Goal: Browse casually: Explore the website without a specific task or goal

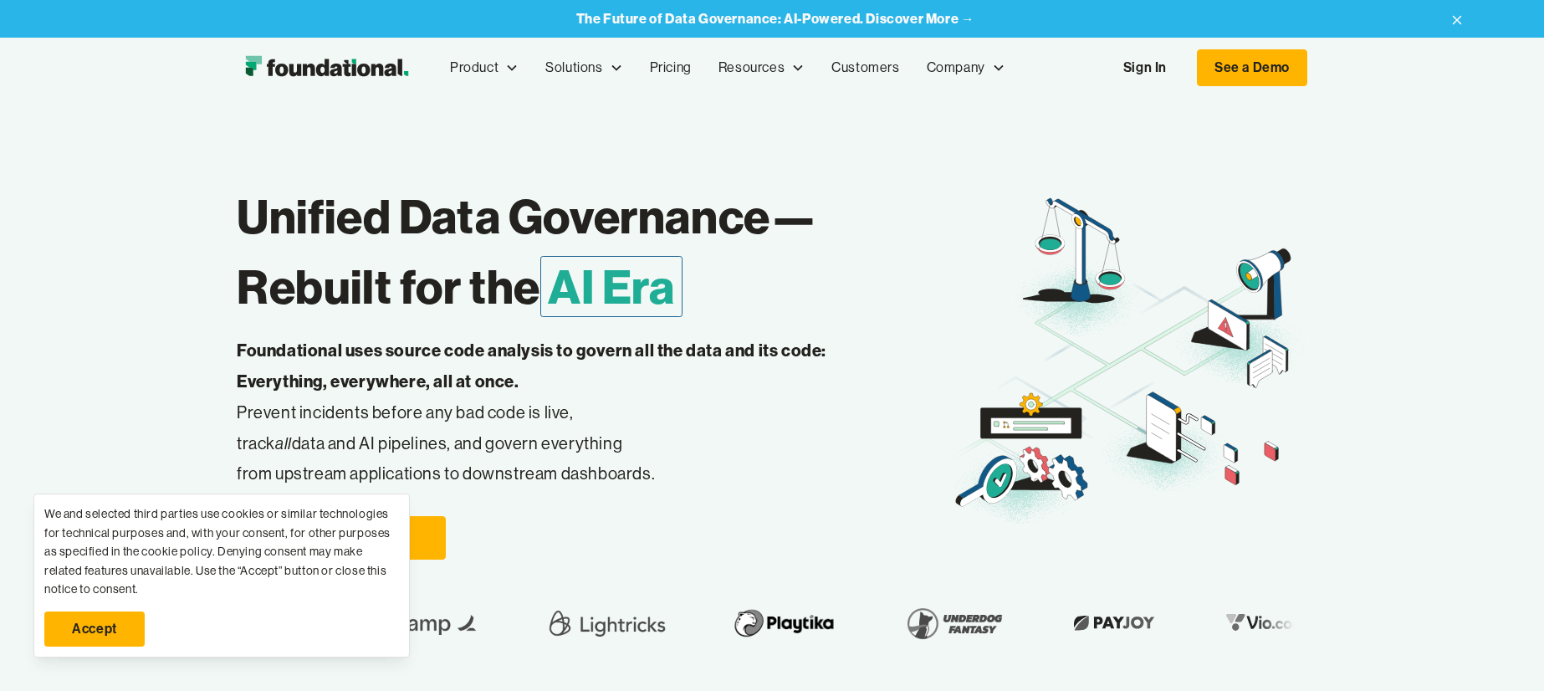
click at [117, 634] on link "Accept" at bounding box center [94, 628] width 100 height 35
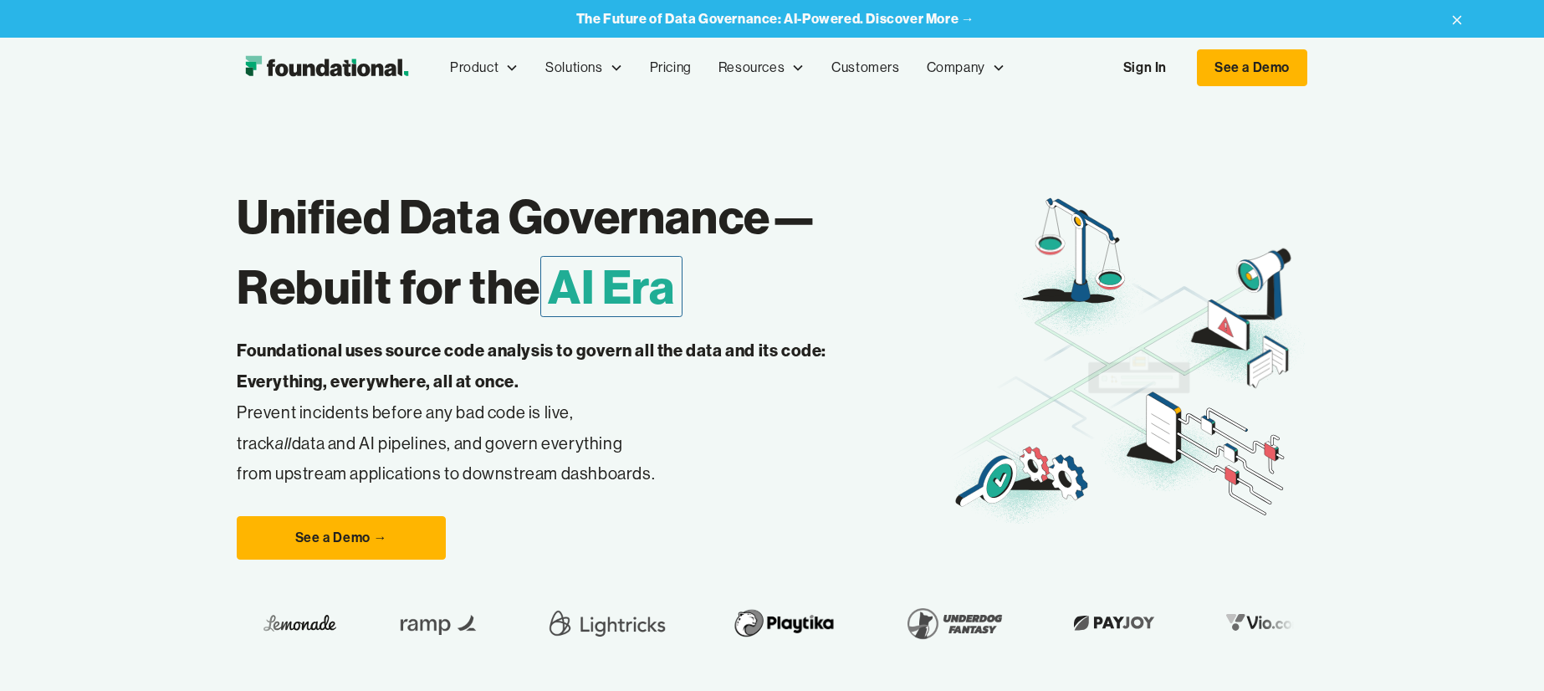
click at [255, 340] on strong "Foundational uses source code analysis to govern all the data and its code: Eve…" at bounding box center [532, 366] width 590 height 52
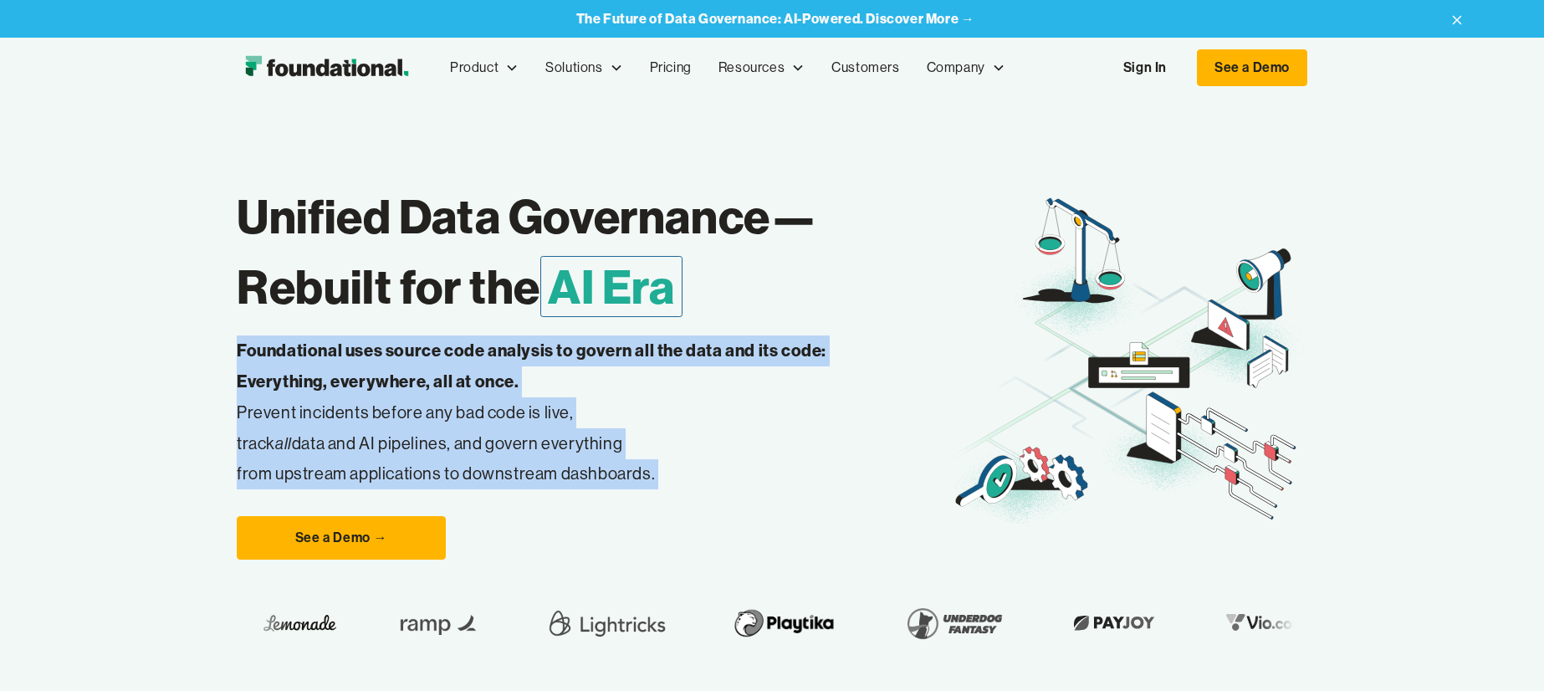
drag, startPoint x: 255, startPoint y: 340, endPoint x: 256, endPoint y: 479, distance: 139.7
click at [256, 479] on p "Foundational uses source code analysis to govern all the data and its code: Eve…" at bounding box center [558, 412] width 642 height 154
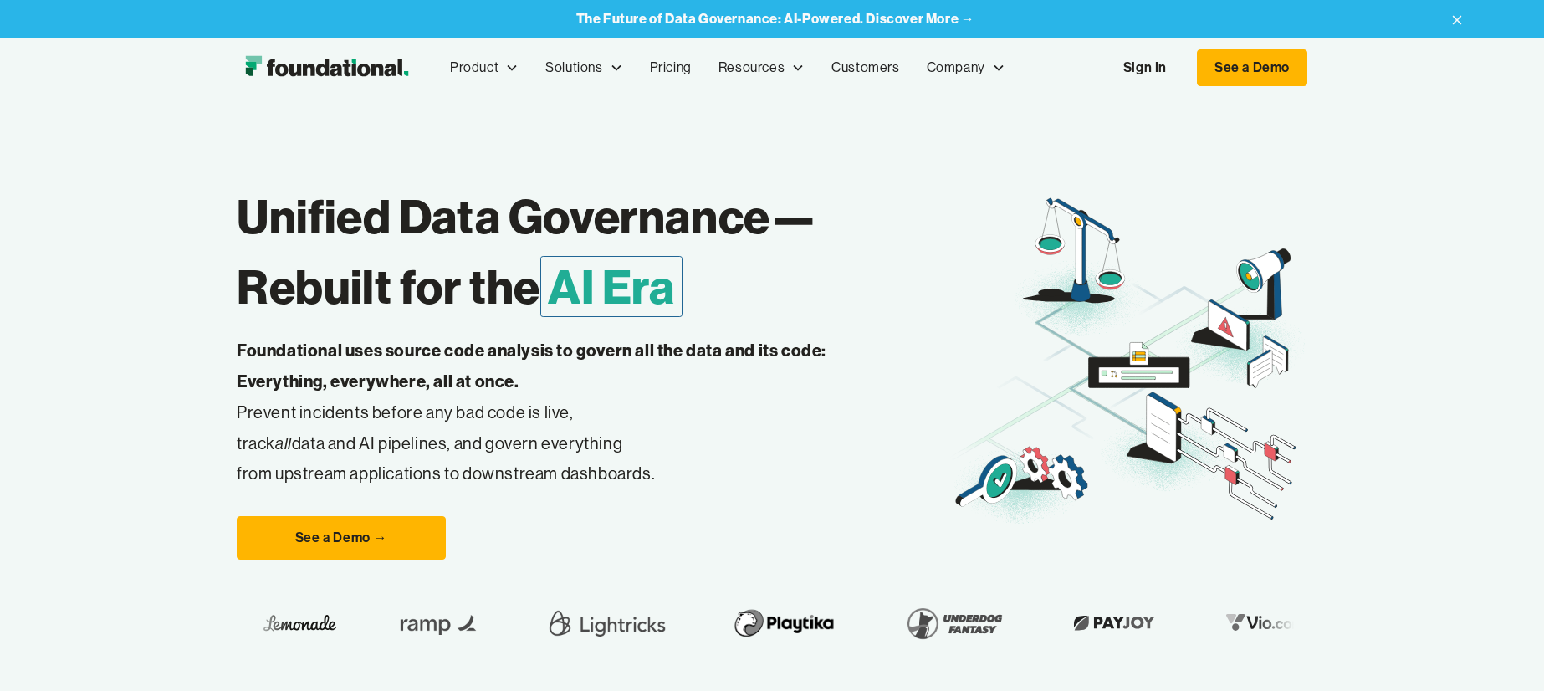
click at [256, 479] on p "Foundational uses source code analysis to govern all the data and its code: Eve…" at bounding box center [558, 412] width 642 height 154
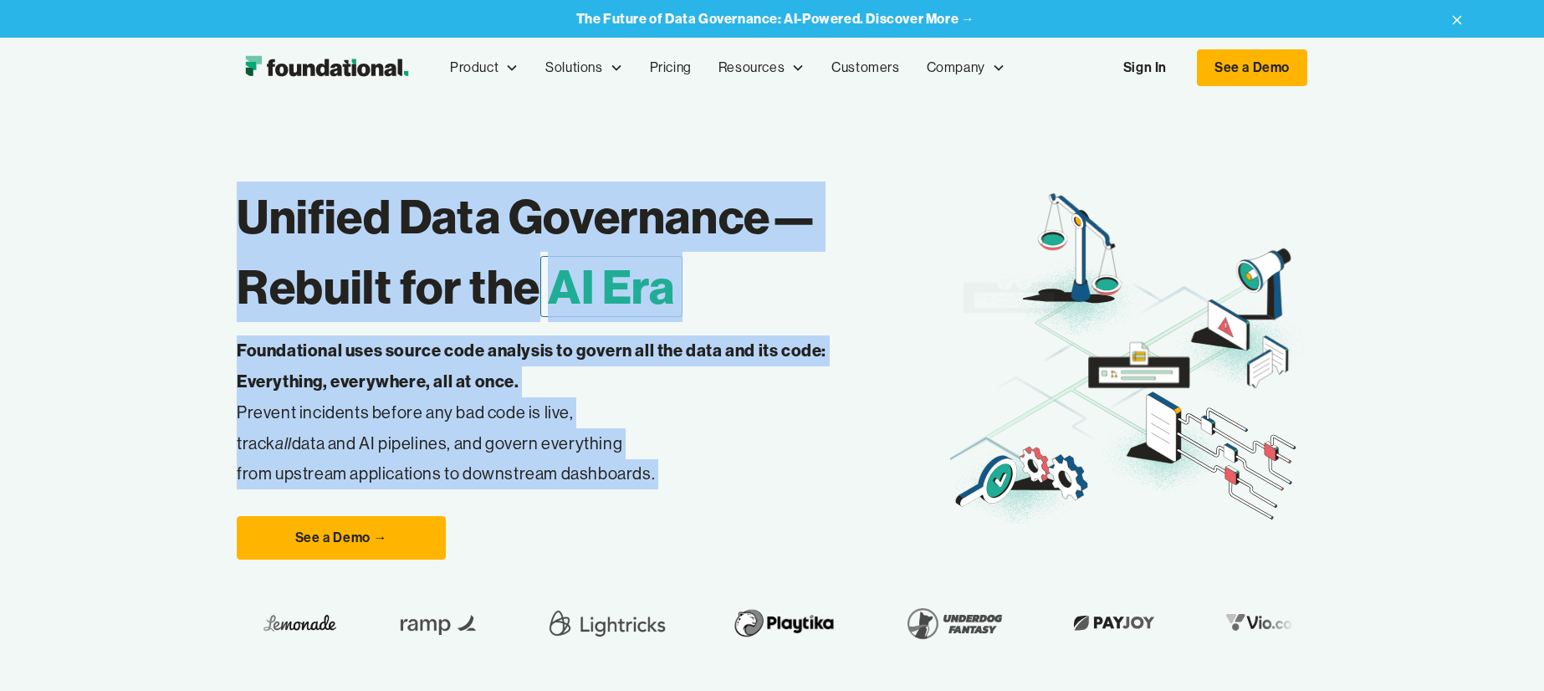
drag, startPoint x: 256, startPoint y: 479, endPoint x: 277, endPoint y: 196, distance: 284.3
click at [277, 196] on div "Unified Data Governance— Rebuilt for the AI Era Foundational uses source code a…" at bounding box center [593, 362] width 713 height 395
click at [277, 196] on h1 "Unified Data Governance— Rebuilt for the AI Era" at bounding box center [593, 251] width 713 height 141
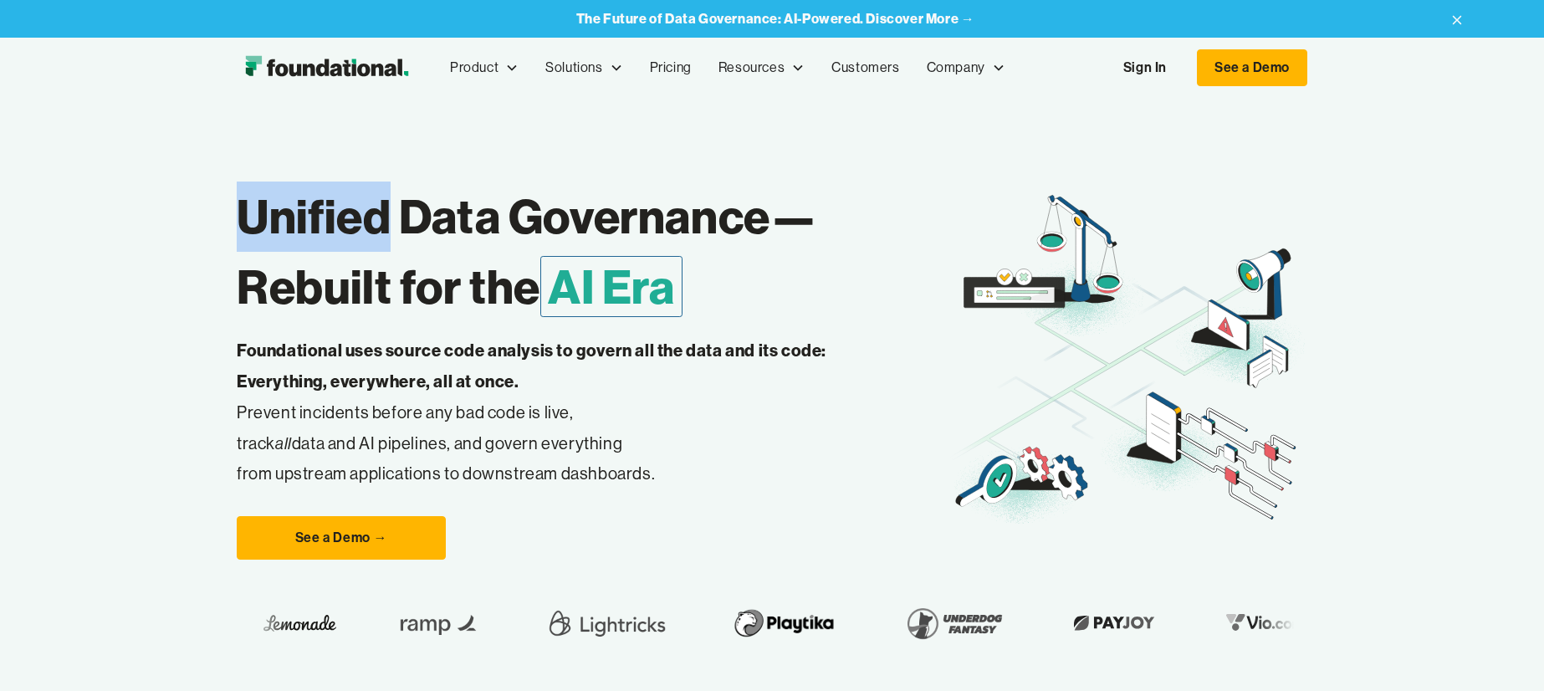
click at [277, 196] on h1 "Unified Data Governance— Rebuilt for the AI Era" at bounding box center [593, 251] width 713 height 141
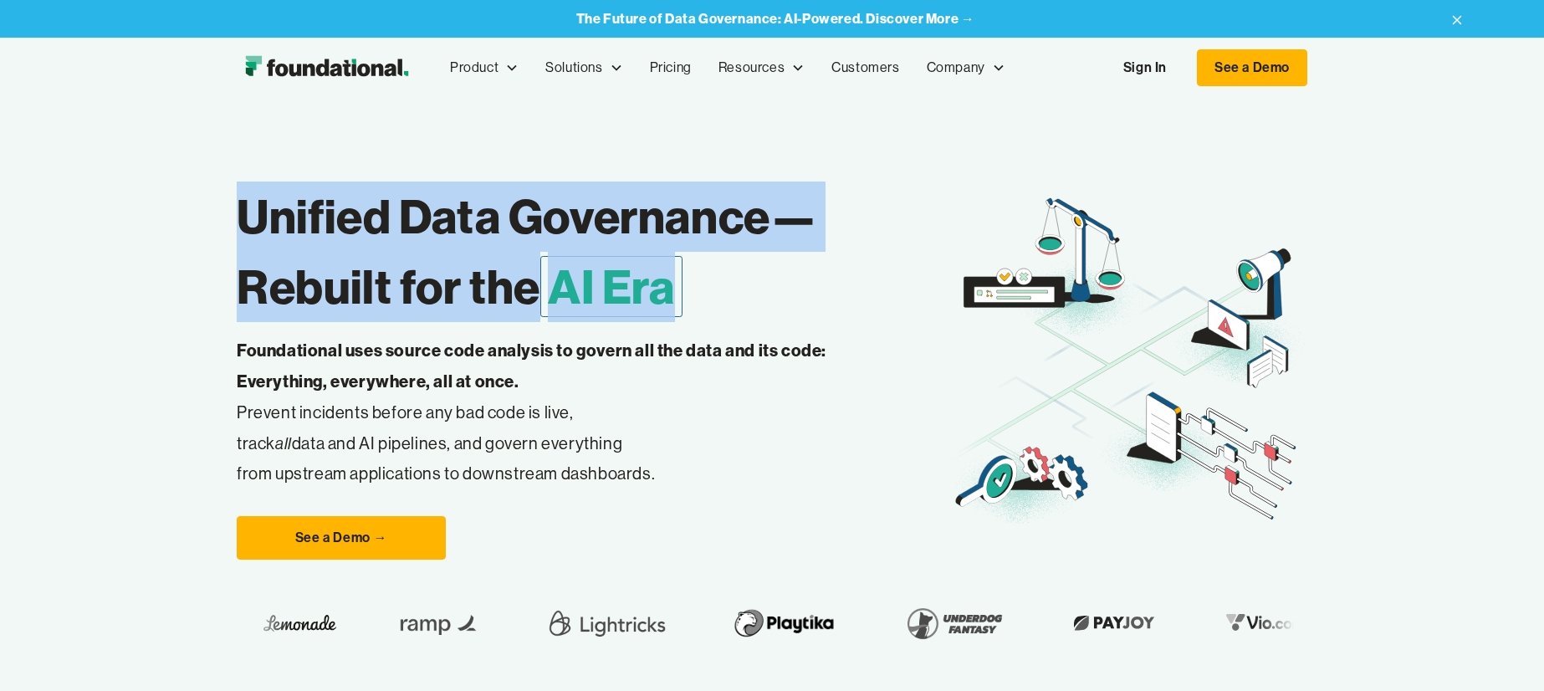
drag, startPoint x: 277, startPoint y: 196, endPoint x: 296, endPoint y: 304, distance: 110.4
click at [296, 304] on h1 "Unified Data Governance— Rebuilt for the AI Era" at bounding box center [593, 251] width 713 height 141
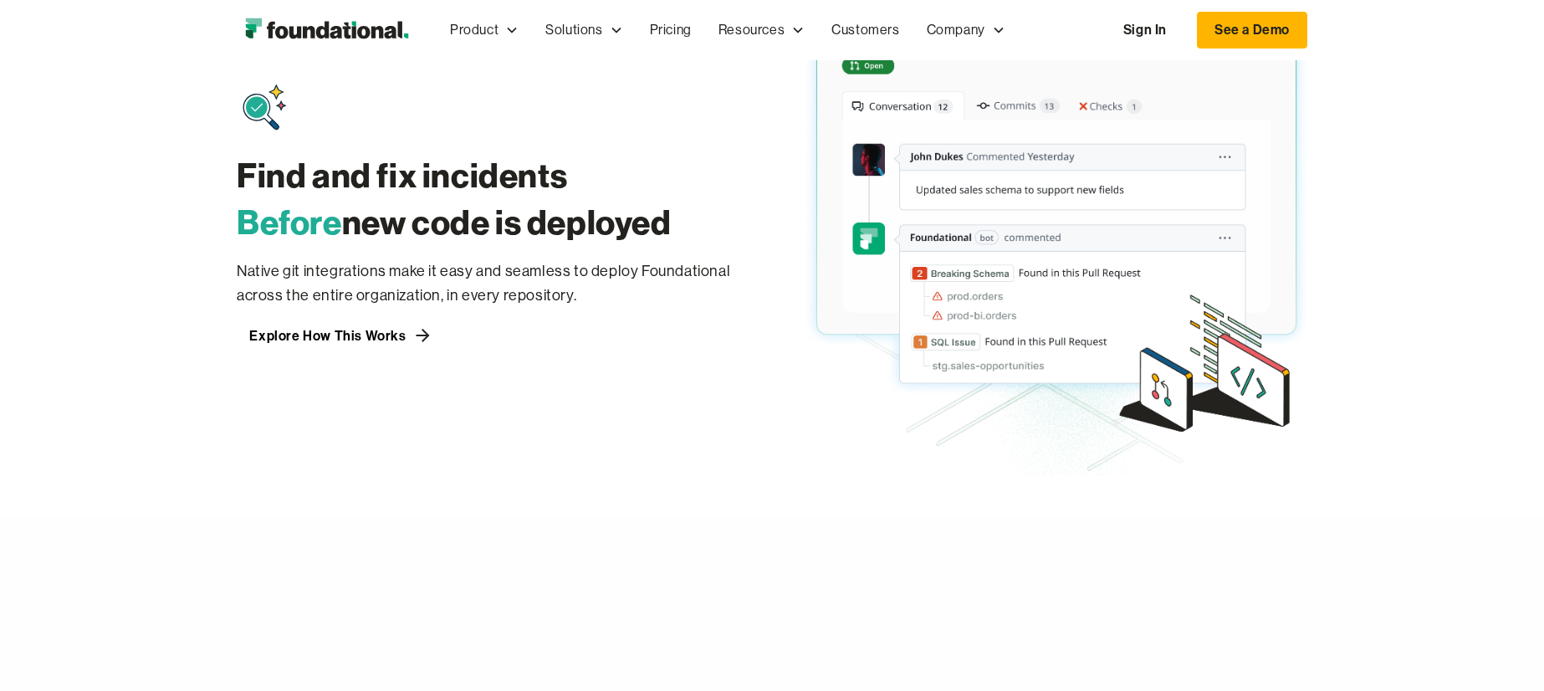
scroll to position [1357, 0]
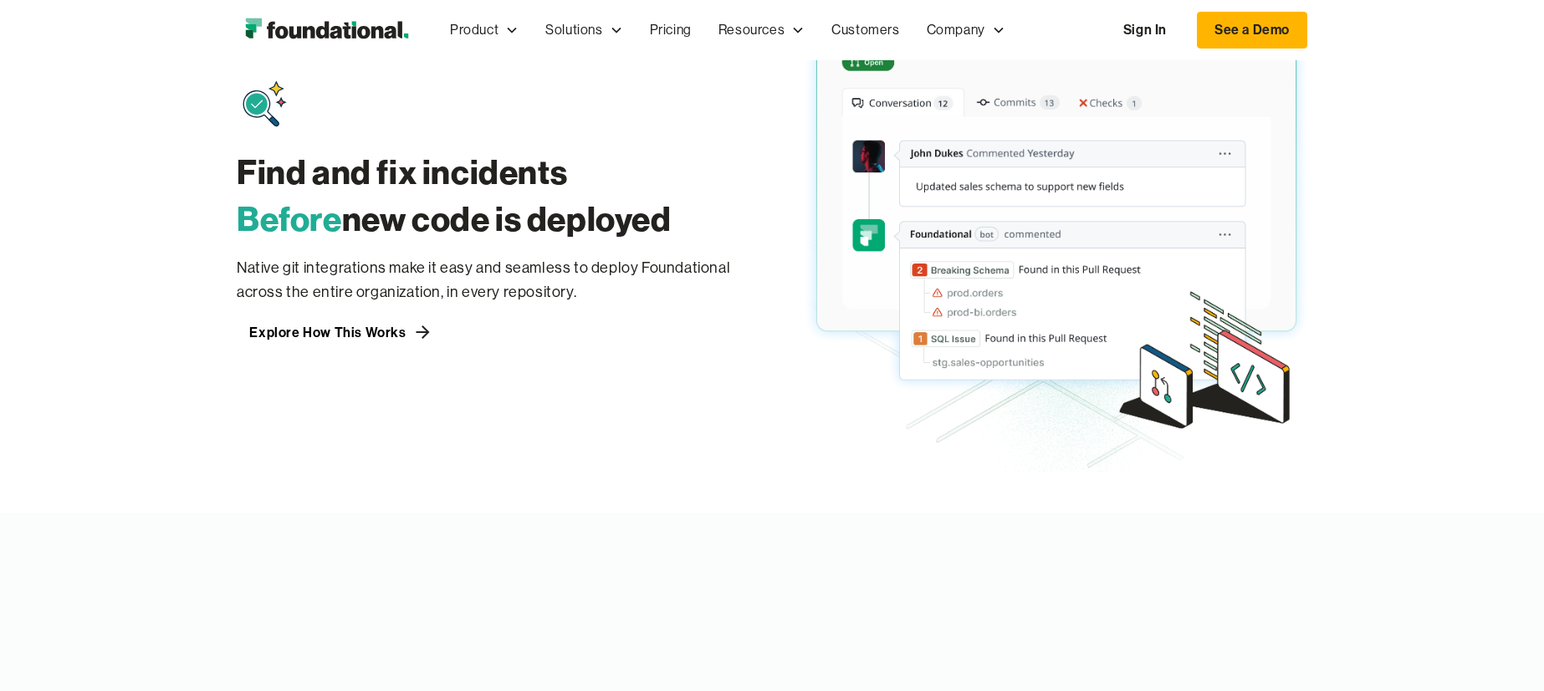
click at [338, 275] on p "Native git integrations make it easy and seamless to deploy Foundational across…" at bounding box center [488, 280] width 502 height 49
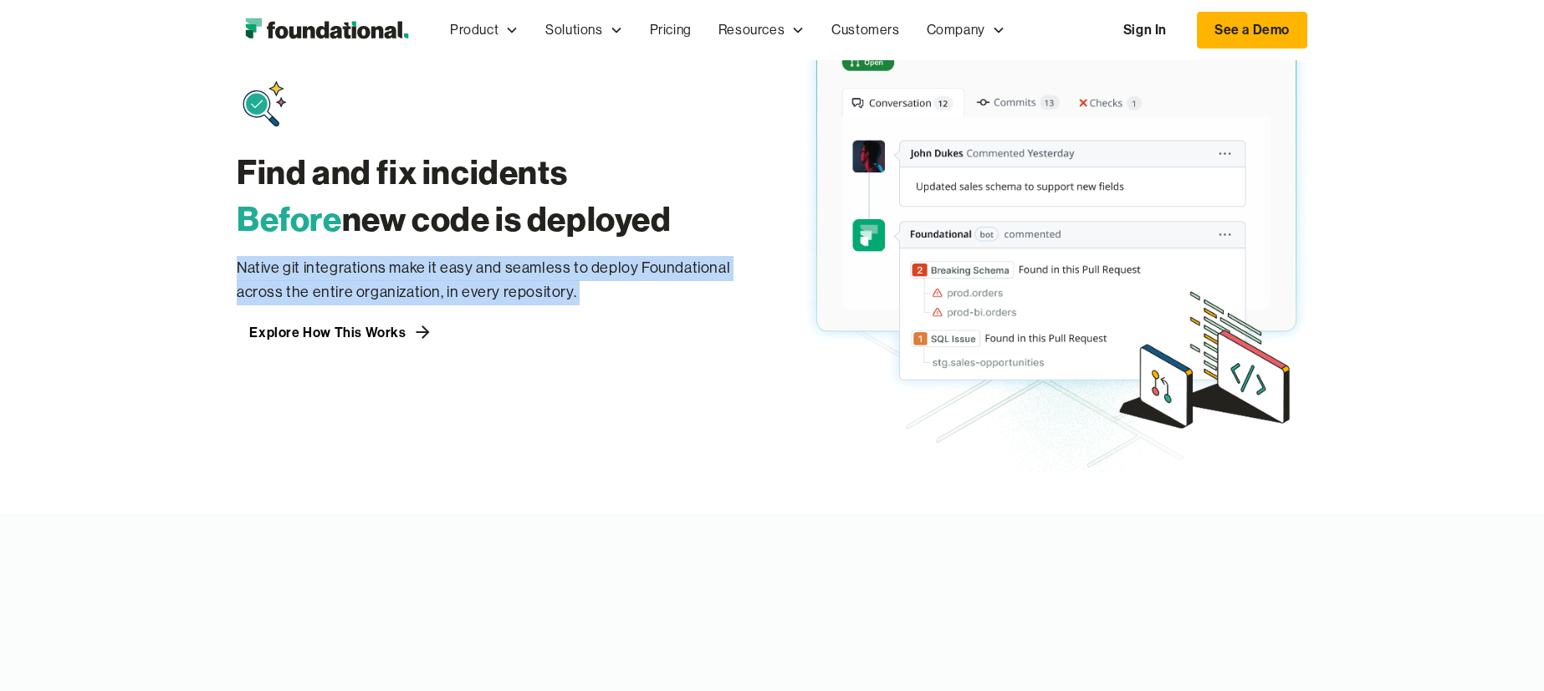
scroll to position [1361, 0]
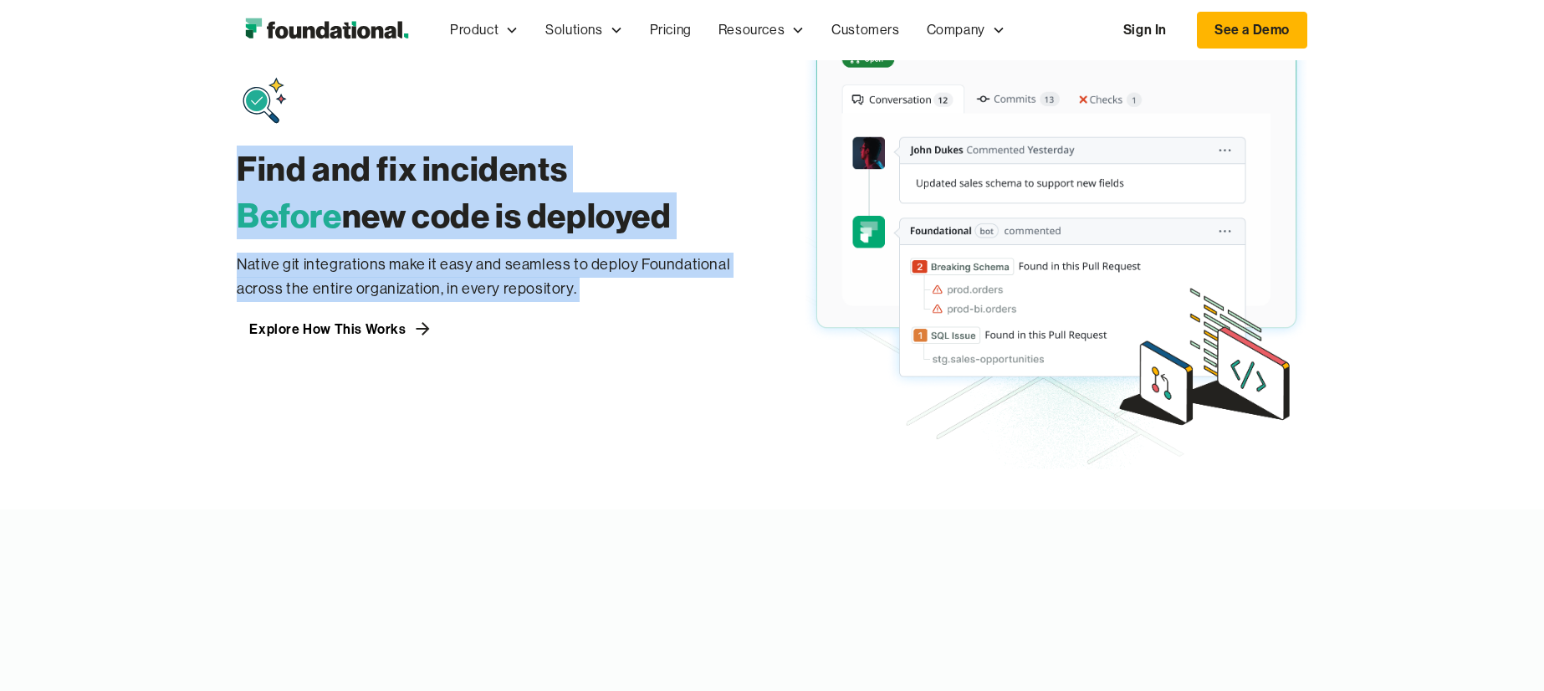
drag, startPoint x: 338, startPoint y: 275, endPoint x: 379, endPoint y: 175, distance: 108.4
click at [379, 175] on div "Find and fix incidents Before new code is deployed Native git integrations make…" at bounding box center [488, 208] width 502 height 267
click at [379, 175] on h3 "Find and fix incidents Before new code is deployed" at bounding box center [488, 193] width 502 height 94
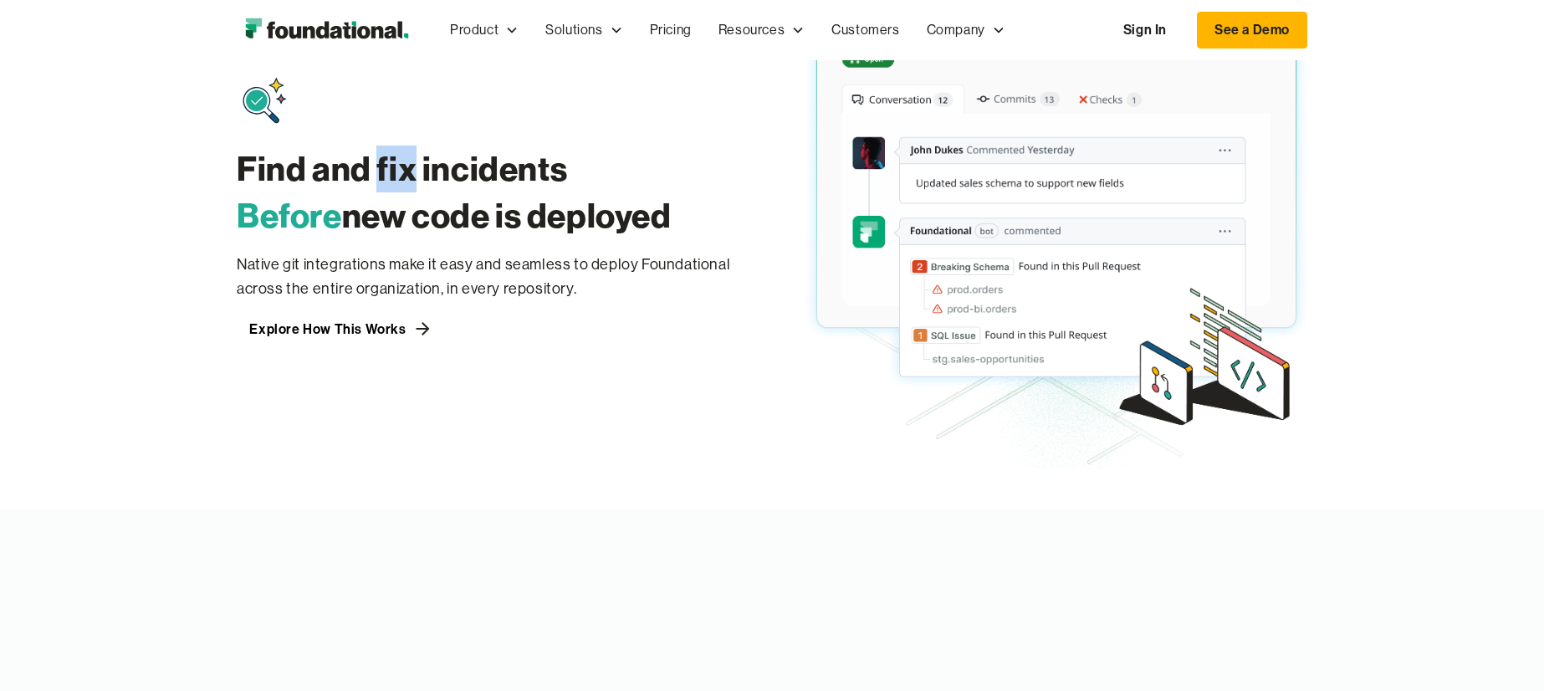
click at [379, 175] on h3 "Find and fix incidents Before new code is deployed" at bounding box center [488, 193] width 502 height 94
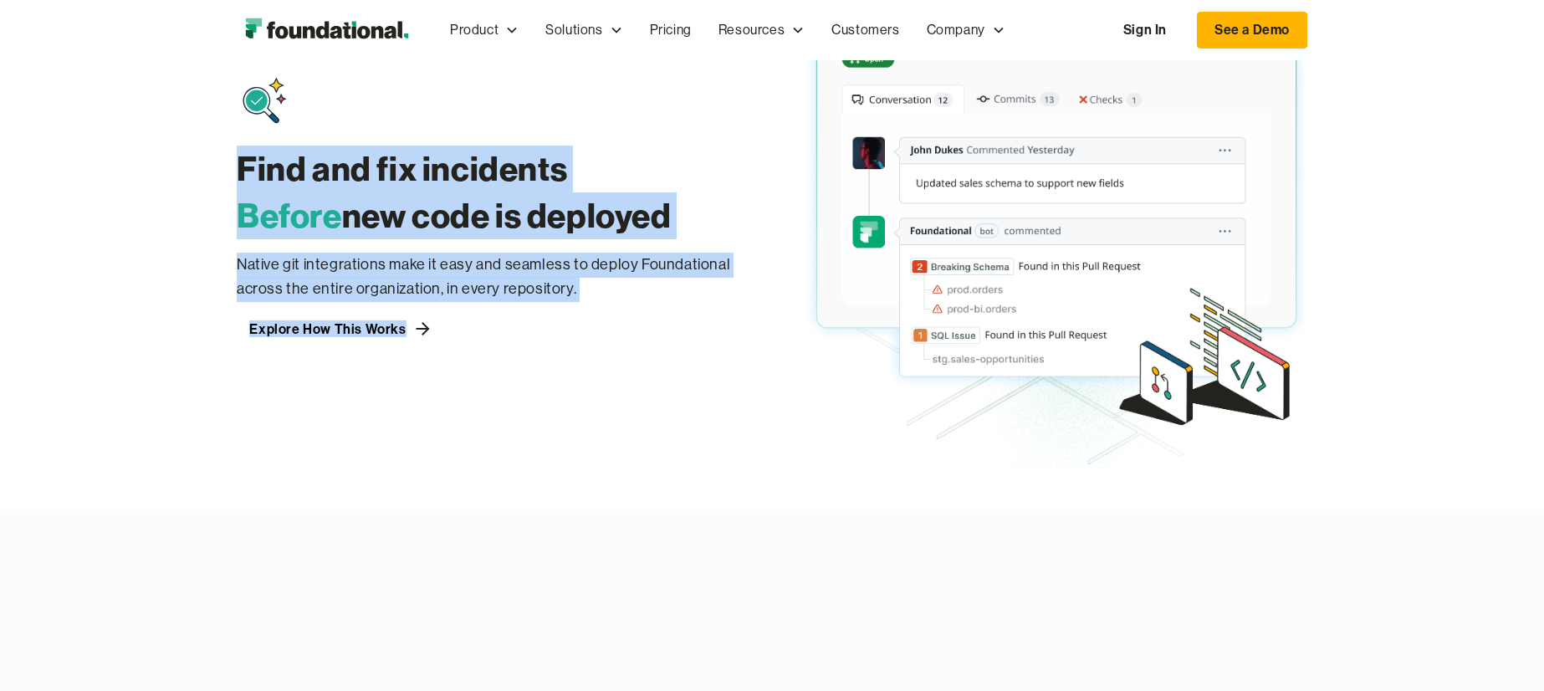
drag, startPoint x: 379, startPoint y: 175, endPoint x: 375, endPoint y: 337, distance: 162.3
click at [375, 337] on div "Find and fix incidents Before new code is deployed Native git integrations make…" at bounding box center [488, 208] width 502 height 267
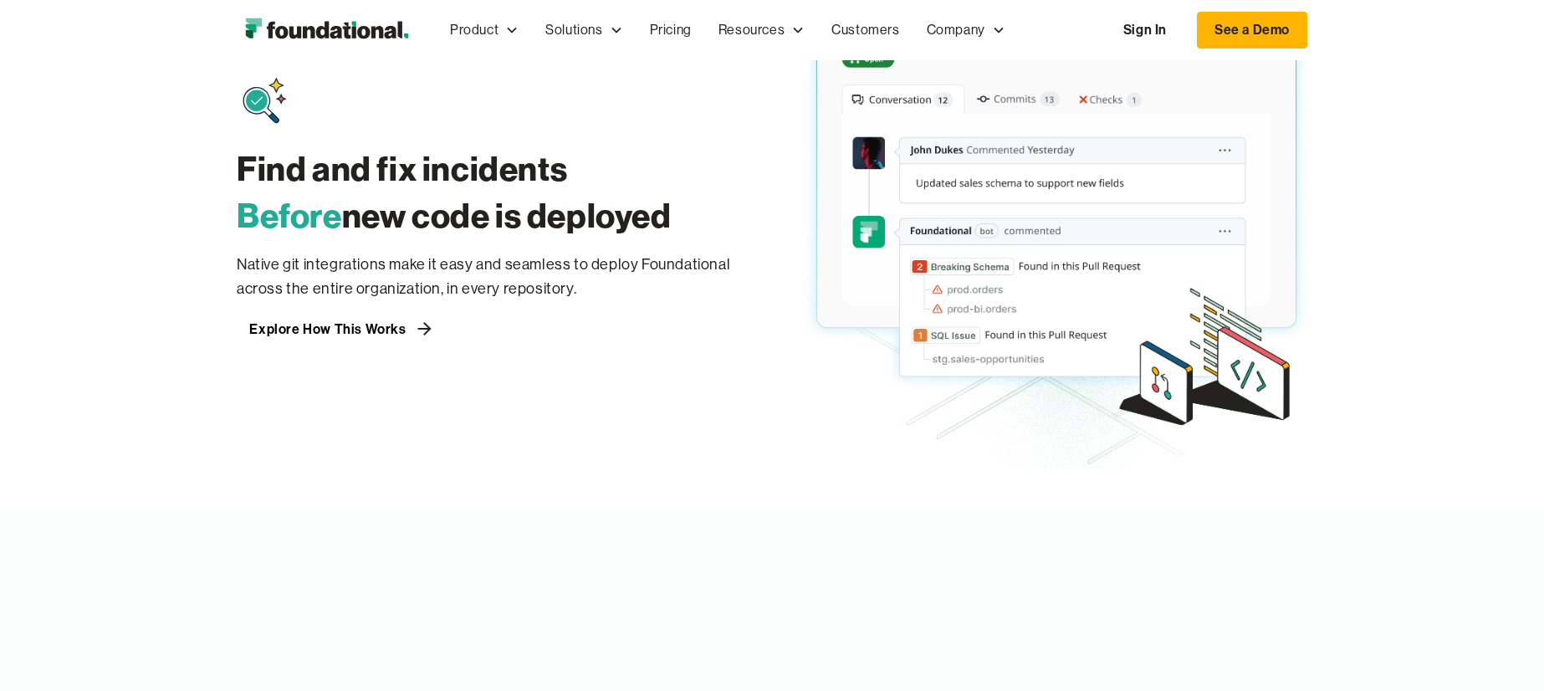
click at [385, 376] on div "Find and fix incidents Before new code is deployed Native git integrations make…" at bounding box center [772, 208] width 1071 height 523
